Goal: Information Seeking & Learning: Learn about a topic

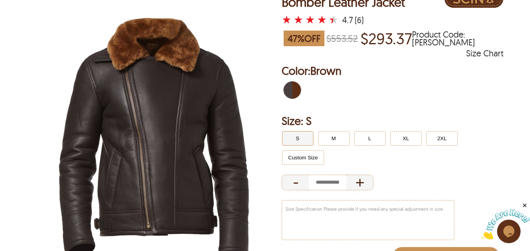
scroll to position [91, 0]
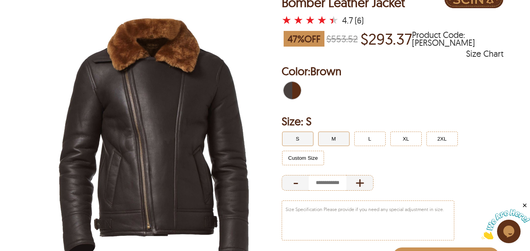
click at [337, 142] on button "M" at bounding box center [333, 139] width 31 height 15
click at [369, 139] on button "L" at bounding box center [369, 139] width 31 height 15
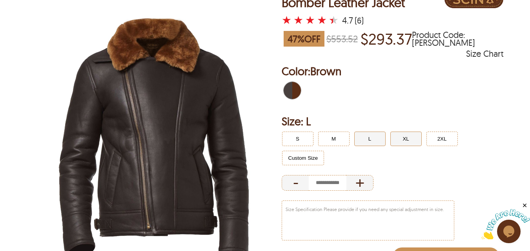
click at [412, 140] on button "XL" at bounding box center [405, 139] width 31 height 15
click at [451, 142] on button "2XL" at bounding box center [441, 139] width 31 height 15
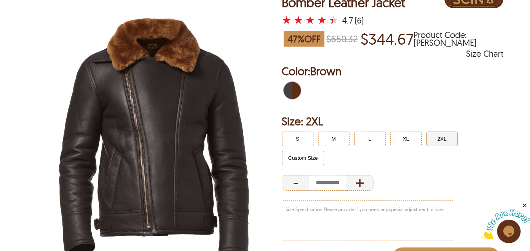
click at [316, 144] on ul "S M L XL 2XL Custom Size" at bounding box center [392, 148] width 224 height 38
click at [270, 139] on img at bounding box center [154, 141] width 254 height 318
click at [301, 134] on button "S" at bounding box center [297, 139] width 31 height 15
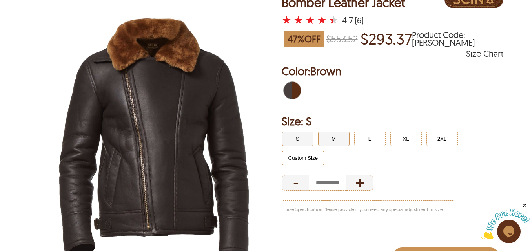
click at [329, 136] on button "M" at bounding box center [333, 139] width 31 height 15
click at [361, 136] on button "L" at bounding box center [369, 139] width 31 height 15
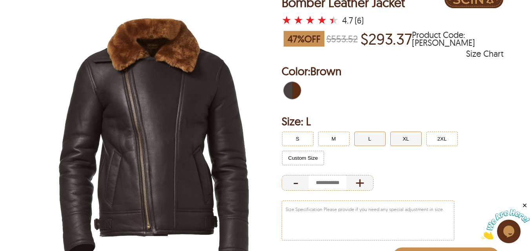
click at [402, 140] on button "XL" at bounding box center [405, 139] width 31 height 15
click at [461, 141] on ul "S M L XL 2XL Custom Size" at bounding box center [392, 148] width 224 height 38
click at [447, 142] on button "2XL" at bounding box center [441, 139] width 31 height 15
click at [354, 138] on button "L" at bounding box center [369, 139] width 31 height 15
click at [409, 138] on button "XL" at bounding box center [405, 139] width 31 height 15
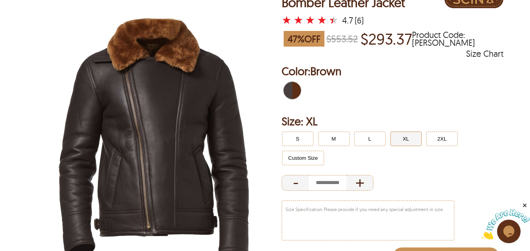
click at [409, 138] on button "XL" at bounding box center [405, 139] width 31 height 15
click at [384, 140] on button "L" at bounding box center [369, 139] width 31 height 15
click at [356, 137] on button "L" at bounding box center [369, 139] width 31 height 15
click at [329, 134] on button "M" at bounding box center [333, 139] width 31 height 15
click at [313, 134] on button "S" at bounding box center [297, 139] width 31 height 15
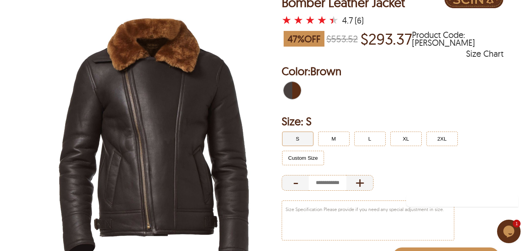
click at [282, 135] on button "S" at bounding box center [297, 139] width 31 height 15
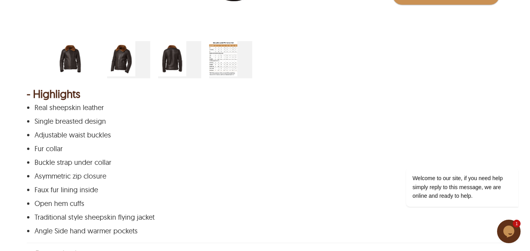
scroll to position [366, 0]
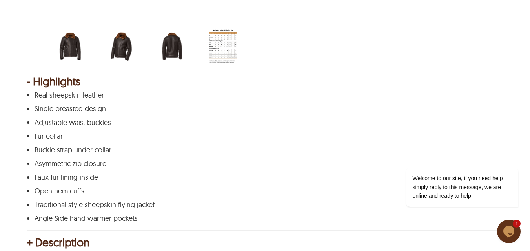
click at [507, 227] on icon "$i18n('chat', 'chat_widget')" at bounding box center [508, 232] width 11 height 12
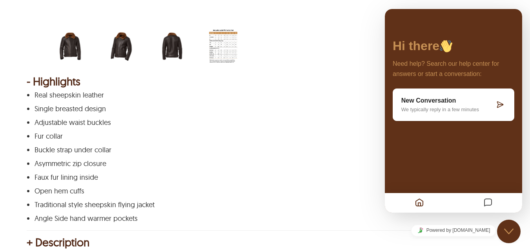
click at [307, 149] on p "Buckle strap under collar" at bounding box center [264, 150] width 459 height 8
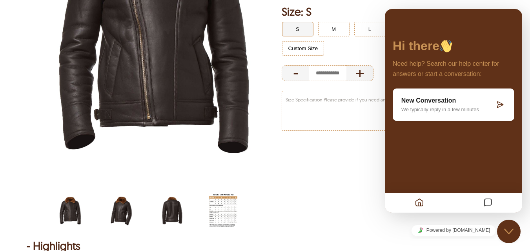
scroll to position [183, 0]
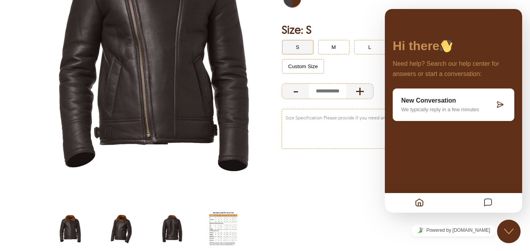
click at [514, 229] on div "Close Chat This icon closes the chat window." at bounding box center [509, 231] width 24 height 9
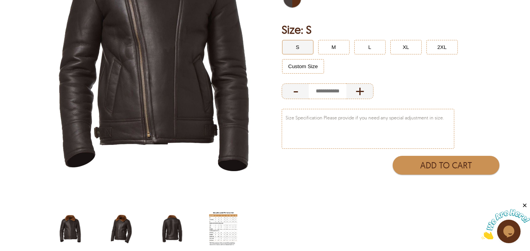
click at [127, 222] on img "cross-zipper-aviator-bomber-jacket-side.jpg" at bounding box center [121, 228] width 28 height 35
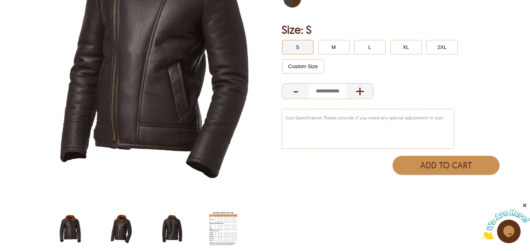
click at [169, 224] on img "cross-zipper-aviator-bomber-jacket-back.jpg" at bounding box center [172, 228] width 28 height 35
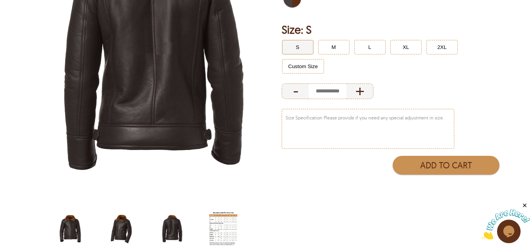
click at [213, 219] on img "men-jacket-size-chart-with-fur.jpg" at bounding box center [223, 228] width 28 height 35
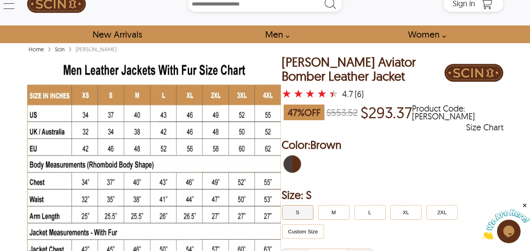
scroll to position [0, 0]
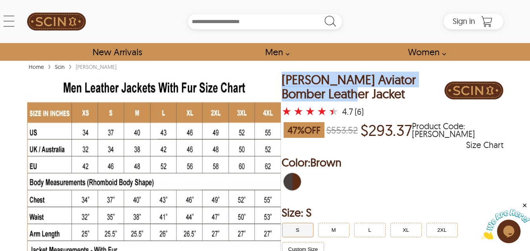
drag, startPoint x: 282, startPoint y: 77, endPoint x: 316, endPoint y: 106, distance: 44.8
click at [314, 95] on div "[PERSON_NAME] Aviator Bomber Leather Jacket" at bounding box center [363, 86] width 163 height 27
copy div "[PERSON_NAME] Aviator Bomber Leather Jacket"
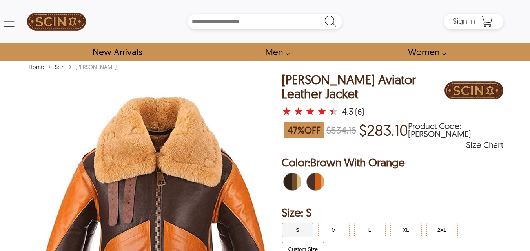
click at [361, 77] on div "[PERSON_NAME] Aviator Leather Jacket" at bounding box center [363, 86] width 163 height 27
click at [361, 76] on div "[PERSON_NAME] Aviator Leather Jacket" at bounding box center [363, 86] width 163 height 27
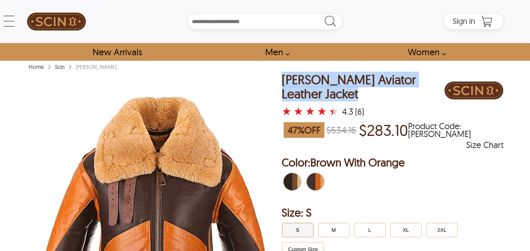
click at [361, 76] on div "[PERSON_NAME] Aviator Leather Jacket" at bounding box center [363, 86] width 163 height 27
copy div "[PERSON_NAME] Aviator Leather Jacket"
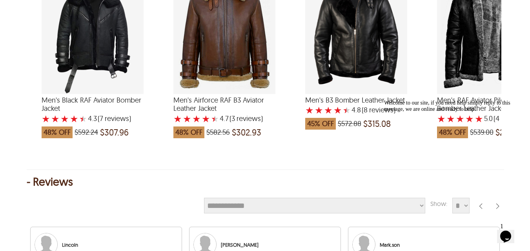
scroll to position [1223, 0]
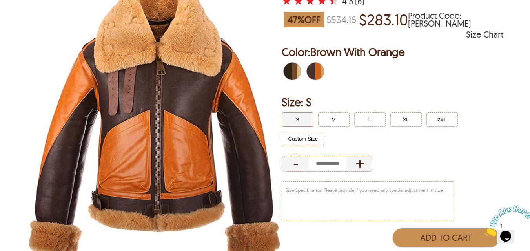
scroll to position [183, 0]
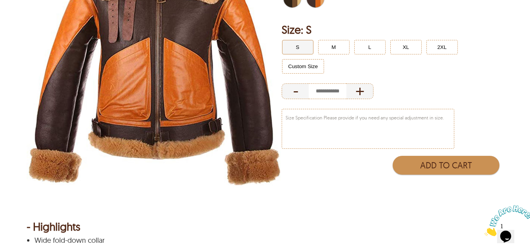
click at [267, 79] on img at bounding box center [154, 49] width 254 height 318
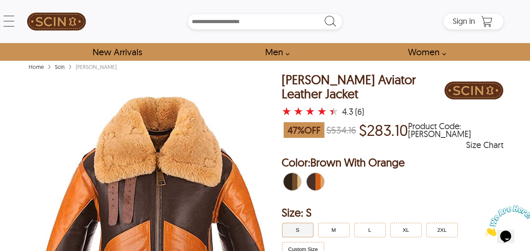
scroll to position [91, 0]
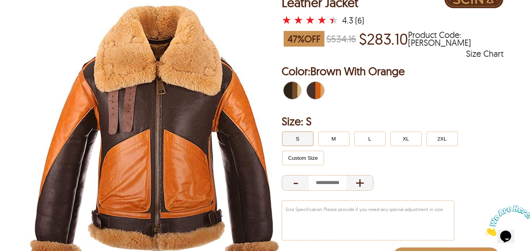
click at [317, 85] on span "Brown With Orange" at bounding box center [317, 90] width 5 height 17
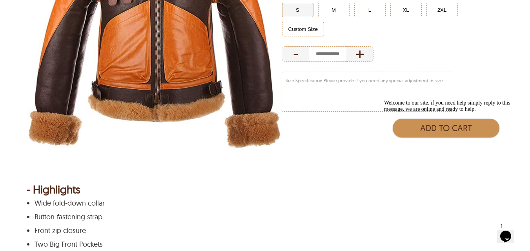
scroll to position [91, 0]
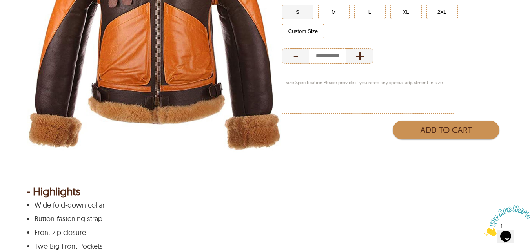
scroll to position [275, 0]
